Goal: Purchase product/service

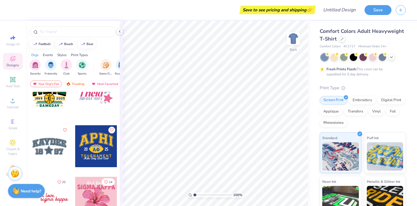
scroll to position [1929, 0]
click at [63, 28] on div at bounding box center [73, 31] width 86 height 11
click at [64, 31] on input "text" at bounding box center [75, 32] width 73 height 6
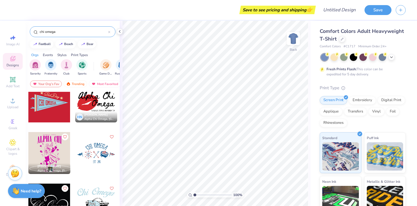
scroll to position [1664, 0]
type input "chi omega"
click at [101, 157] on div at bounding box center [96, 153] width 42 height 42
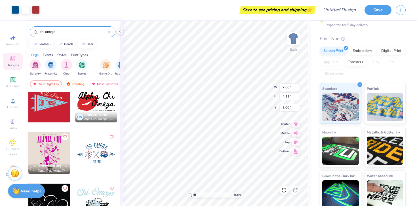
scroll to position [0, 0]
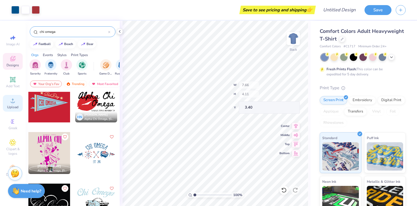
type input "3.40"
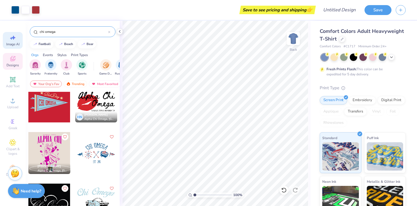
click at [14, 41] on div "Image AI" at bounding box center [13, 40] width 20 height 17
select select "4"
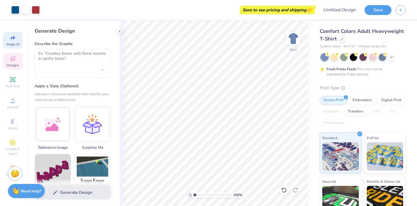
click at [13, 56] on icon at bounding box center [12, 58] width 7 height 7
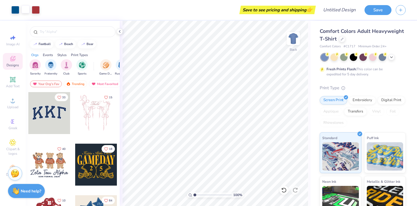
click at [26, 12] on div at bounding box center [26, 9] width 8 height 8
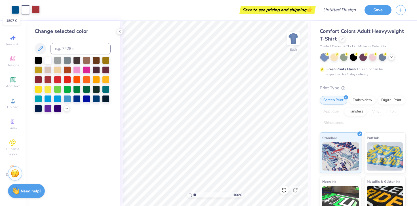
click at [34, 10] on div at bounding box center [36, 9] width 8 height 8
click at [336, 58] on div at bounding box center [333, 56] width 7 height 7
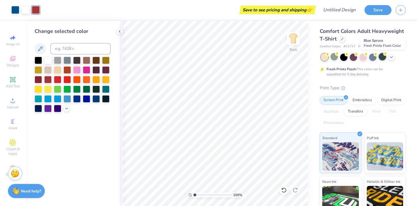
click at [382, 59] on div at bounding box center [382, 56] width 7 height 7
click at [355, 59] on div at bounding box center [353, 56] width 7 height 7
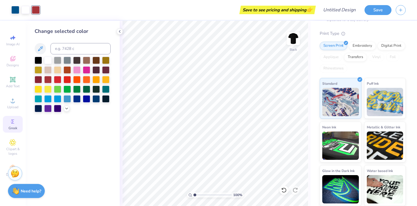
click at [18, 126] on div "Greek" at bounding box center [13, 124] width 20 height 17
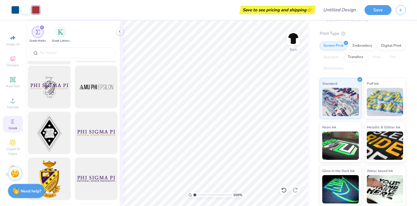
scroll to position [88, 0]
click at [13, 46] on span "Image AI" at bounding box center [12, 44] width 13 height 5
select select "4"
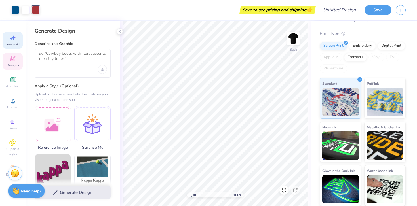
click at [14, 61] on icon at bounding box center [12, 58] width 5 height 5
